Goal: Task Accomplishment & Management: Manage account settings

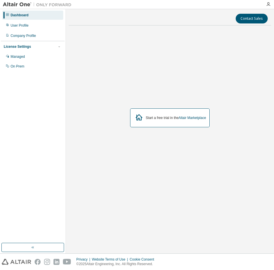
click at [27, 17] on div "Dashboard" at bounding box center [20, 15] width 18 height 5
click at [21, 24] on div "User Profile" at bounding box center [20, 25] width 18 height 5
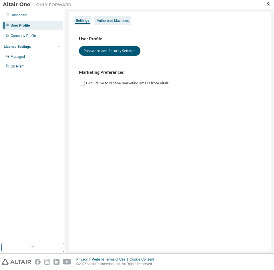
click at [109, 24] on div "Authorized Machines" at bounding box center [112, 20] width 37 height 9
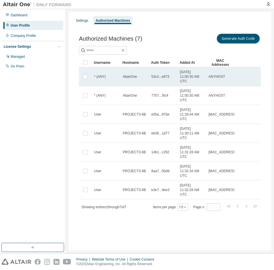
click at [134, 79] on td "AltairOne" at bounding box center [134, 76] width 29 height 19
click at [128, 83] on td "AltairOne" at bounding box center [134, 76] width 29 height 19
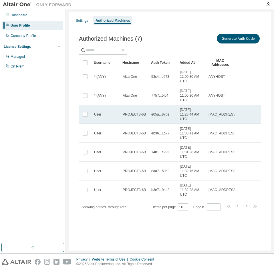
click at [131, 117] on td "PROJECT3-6B" at bounding box center [134, 114] width 29 height 19
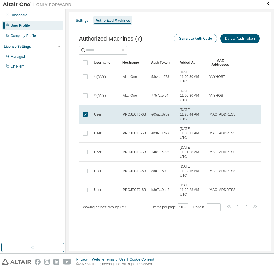
click at [194, 43] on button "Generate Auth Code" at bounding box center [195, 39] width 43 height 10
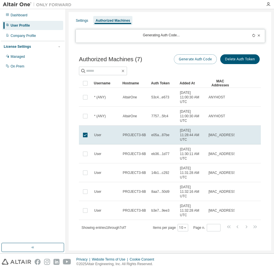
click at [194, 61] on button "Generate Auth Code" at bounding box center [195, 59] width 43 height 10
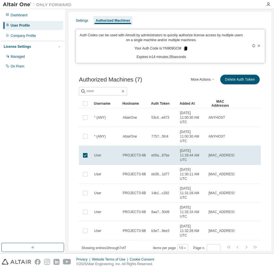
click at [183, 50] on icon at bounding box center [185, 48] width 5 height 5
click at [159, 80] on div "Authorized Machines (7) More Actions Generate Auth Code Delete Auth Token" at bounding box center [170, 79] width 182 height 12
click at [184, 48] on icon at bounding box center [185, 49] width 3 height 4
